Goal: Task Accomplishment & Management: Use online tool/utility

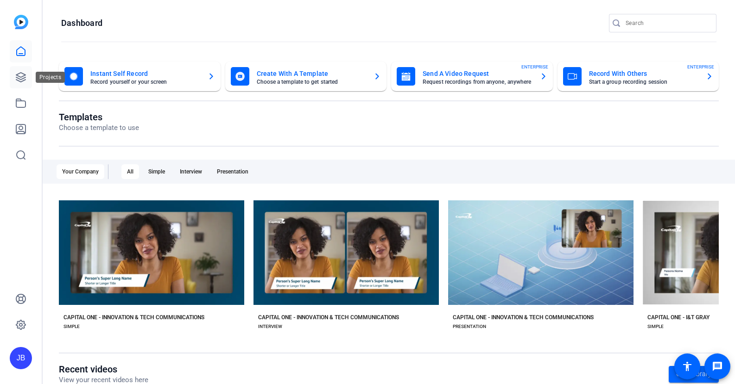
click at [16, 74] on icon at bounding box center [20, 77] width 11 height 11
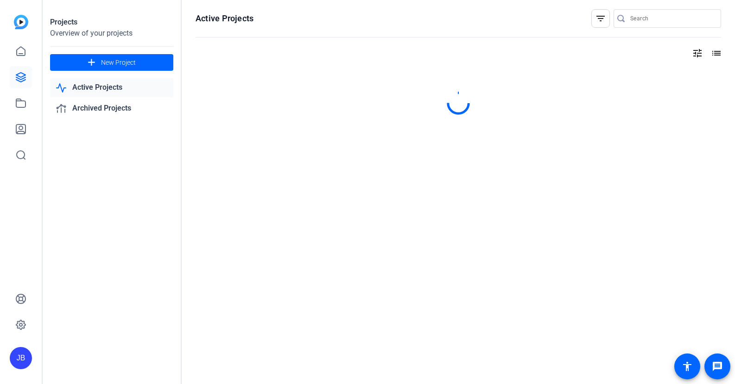
click at [121, 88] on link "Active Projects" at bounding box center [111, 87] width 123 height 19
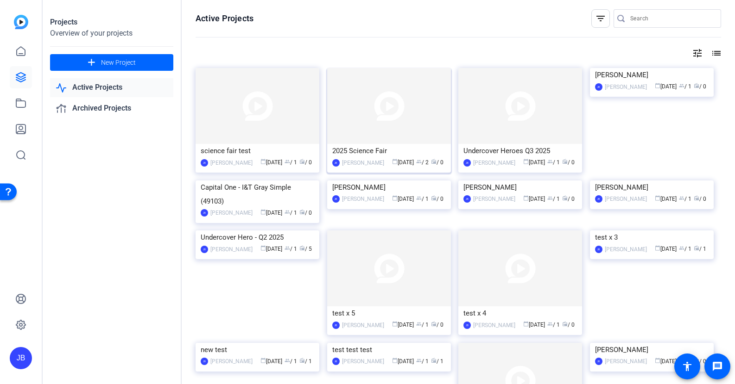
click at [390, 129] on img at bounding box center [389, 106] width 124 height 76
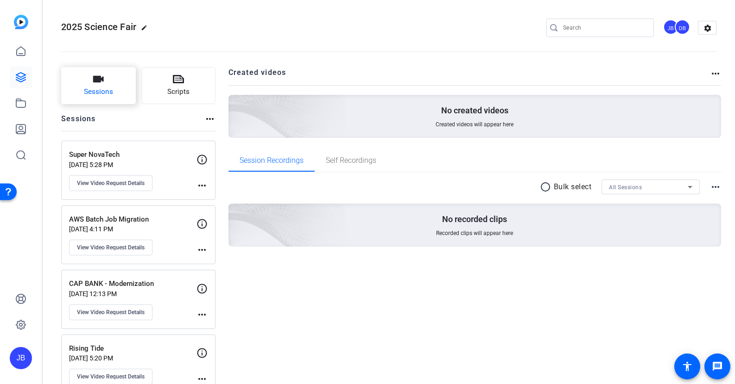
click at [101, 84] on icon "button" at bounding box center [98, 79] width 11 height 11
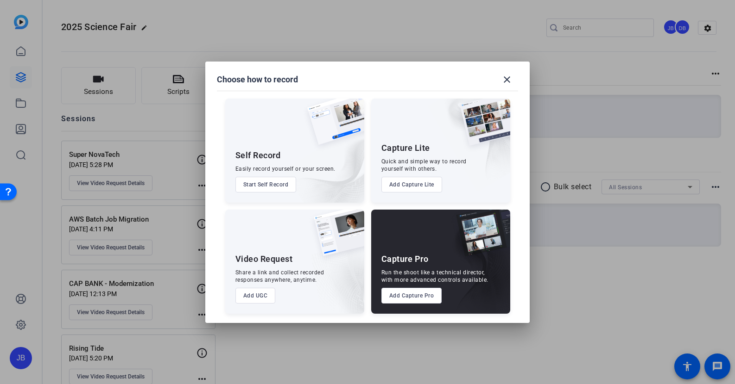
click at [263, 271] on div "Share a link and collect recorded responses anywhere, anytime." at bounding box center [279, 276] width 89 height 15
click at [267, 296] on button "Add UGC" at bounding box center [255, 296] width 40 height 16
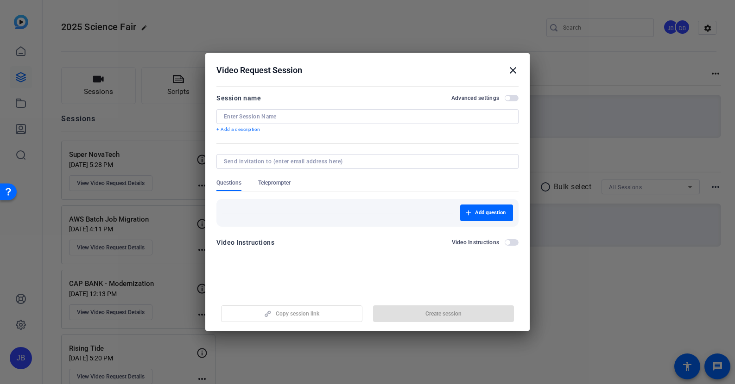
click at [312, 160] on input at bounding box center [365, 161] width 283 height 7
paste input "[EMAIL_ADDRESS][DOMAIN_NAME]"
type input "[EMAIL_ADDRESS][DOMAIN_NAME]"
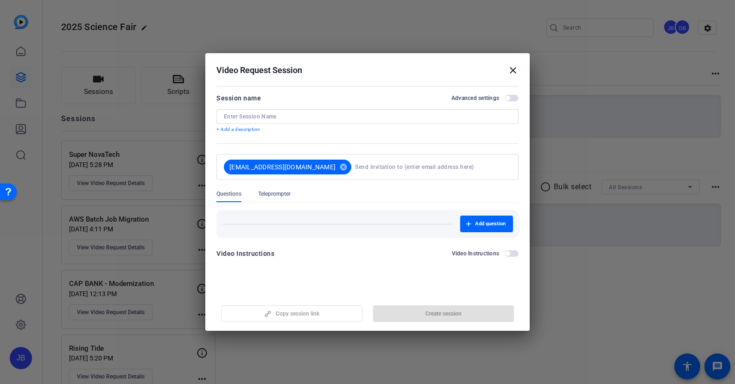
click at [278, 111] on div at bounding box center [367, 116] width 287 height 15
click at [281, 116] on input at bounding box center [367, 116] width 287 height 7
paste input "FDM Data Solution - eDQ Monitoring and FinX Data S"
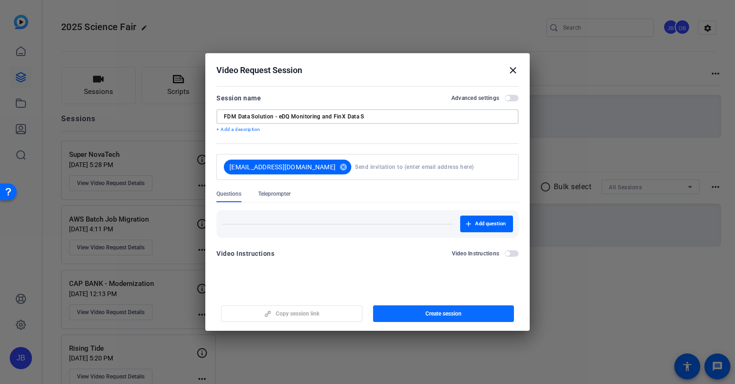
type input "FDM Data Solution - eDQ Monitoring and FinX Data S"
click at [438, 311] on span "Create session" at bounding box center [443, 313] width 36 height 7
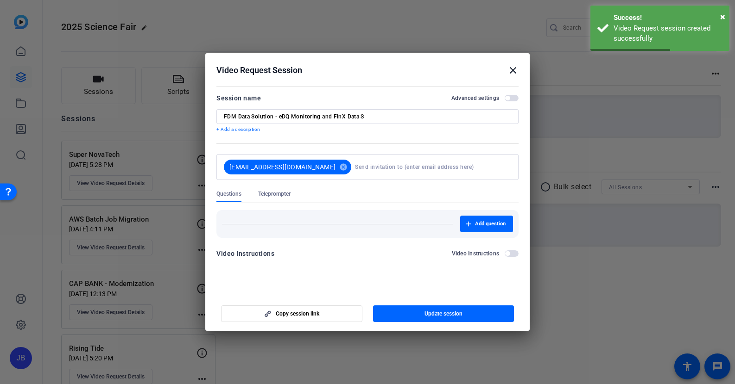
click at [513, 69] on mat-icon "close" at bounding box center [512, 70] width 11 height 11
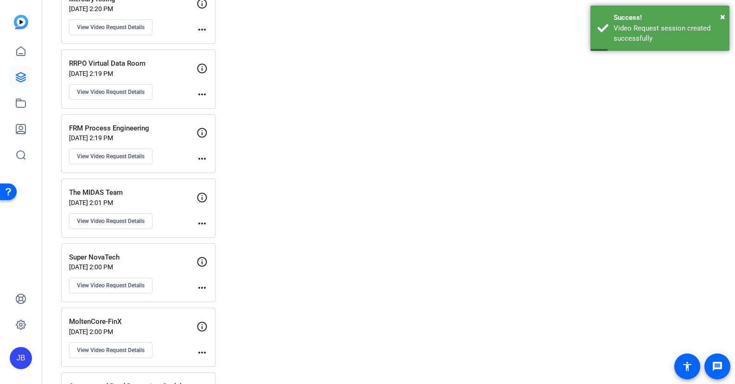
scroll to position [796, 0]
